Goal: Find specific page/section: Find specific page/section

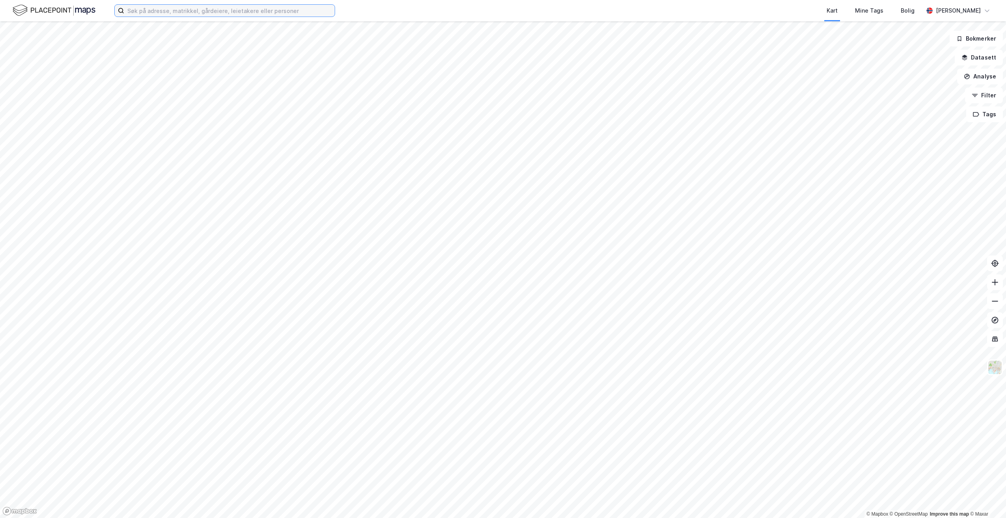
click at [269, 11] on input at bounding box center [229, 11] width 211 height 12
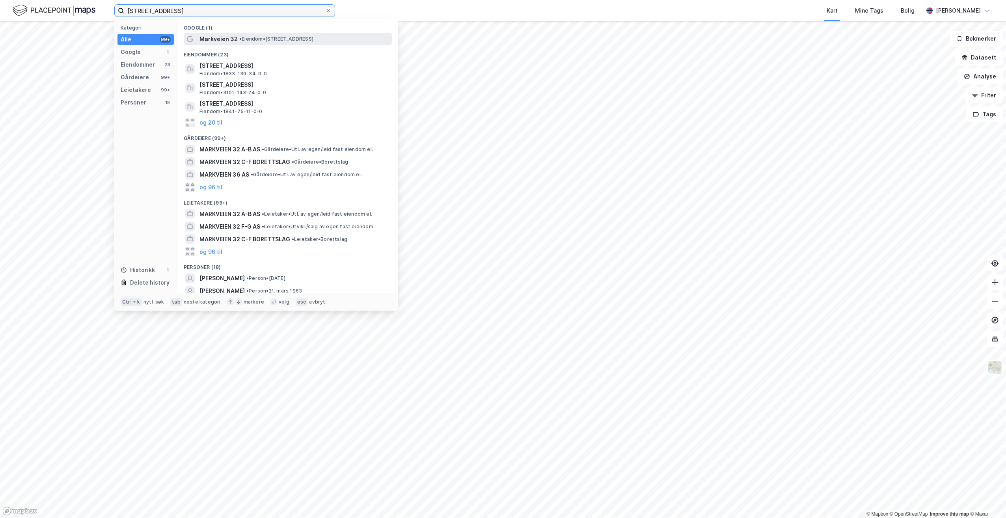
type input "[STREET_ADDRESS]"
click at [286, 37] on span "• Eiendom • [STREET_ADDRESS]" at bounding box center [276, 39] width 74 height 6
